Goal: Information Seeking & Learning: Learn about a topic

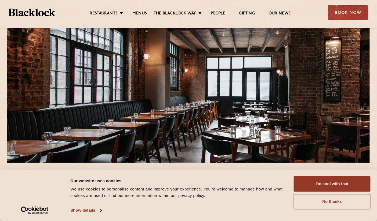
scroll to position [54, 0]
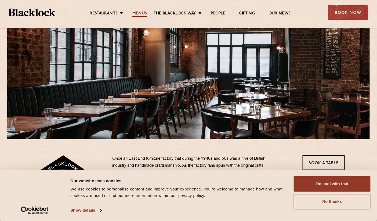
click at [143, 11] on link "Menus" at bounding box center [139, 14] width 14 height 6
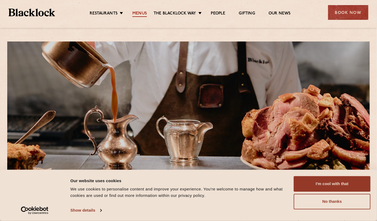
click at [144, 14] on link "Menus" at bounding box center [139, 14] width 14 height 6
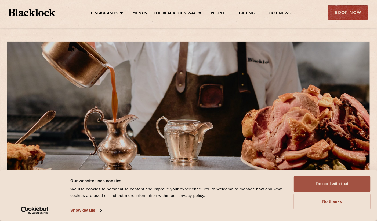
click at [339, 183] on button "I'm cool with that" at bounding box center [331, 185] width 77 height 16
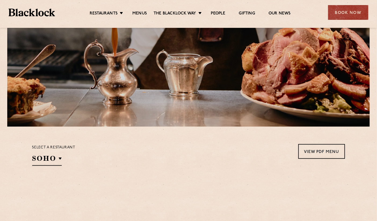
scroll to position [107, 0]
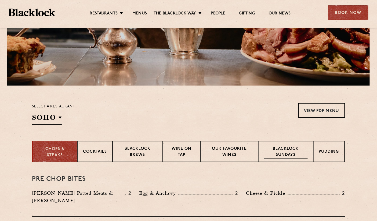
click at [274, 148] on p "Blacklock Sundays" at bounding box center [285, 152] width 43 height 13
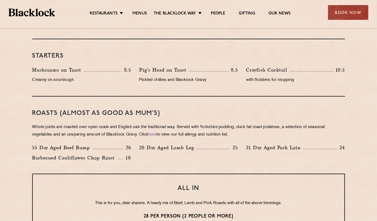
scroll to position [322, 0]
